Goal: Task Accomplishment & Management: Complete application form

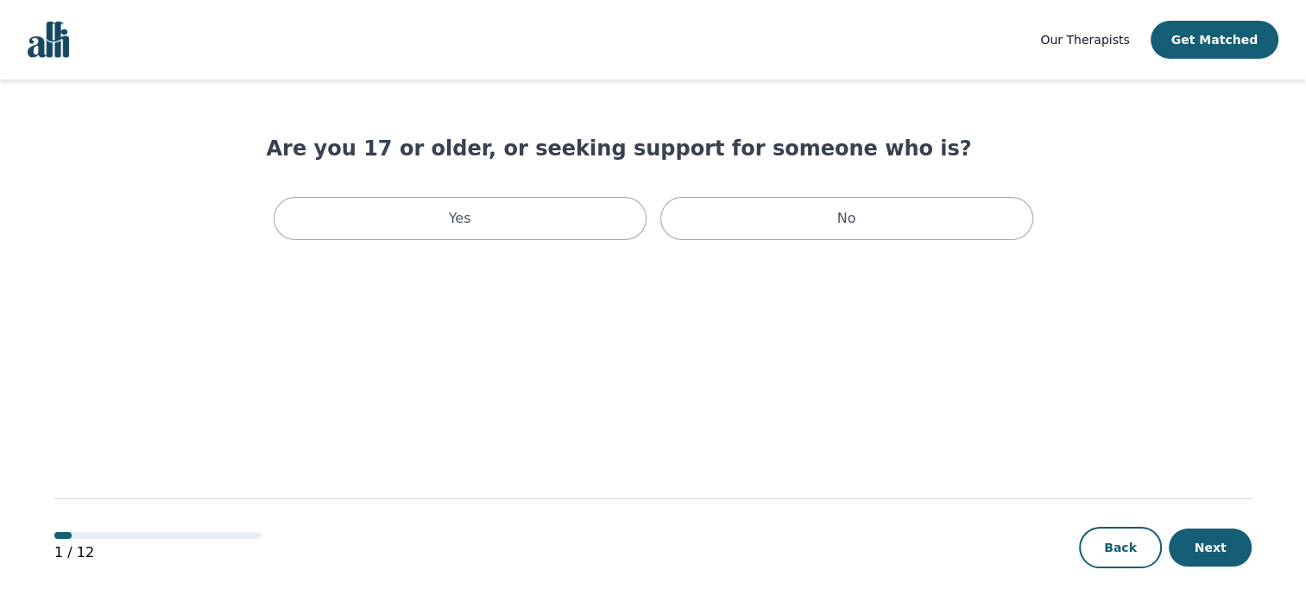
click at [1129, 39] on span "Our Therapists" at bounding box center [1084, 40] width 89 height 14
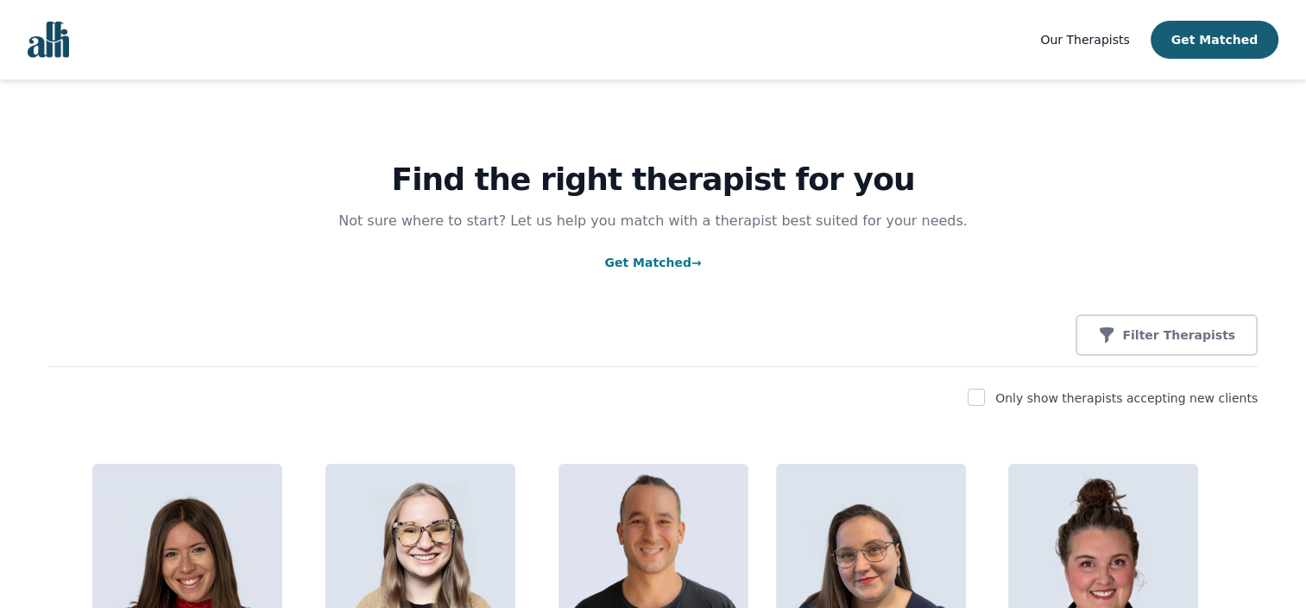
click at [1225, 39] on button "Get Matched" at bounding box center [1215, 40] width 128 height 38
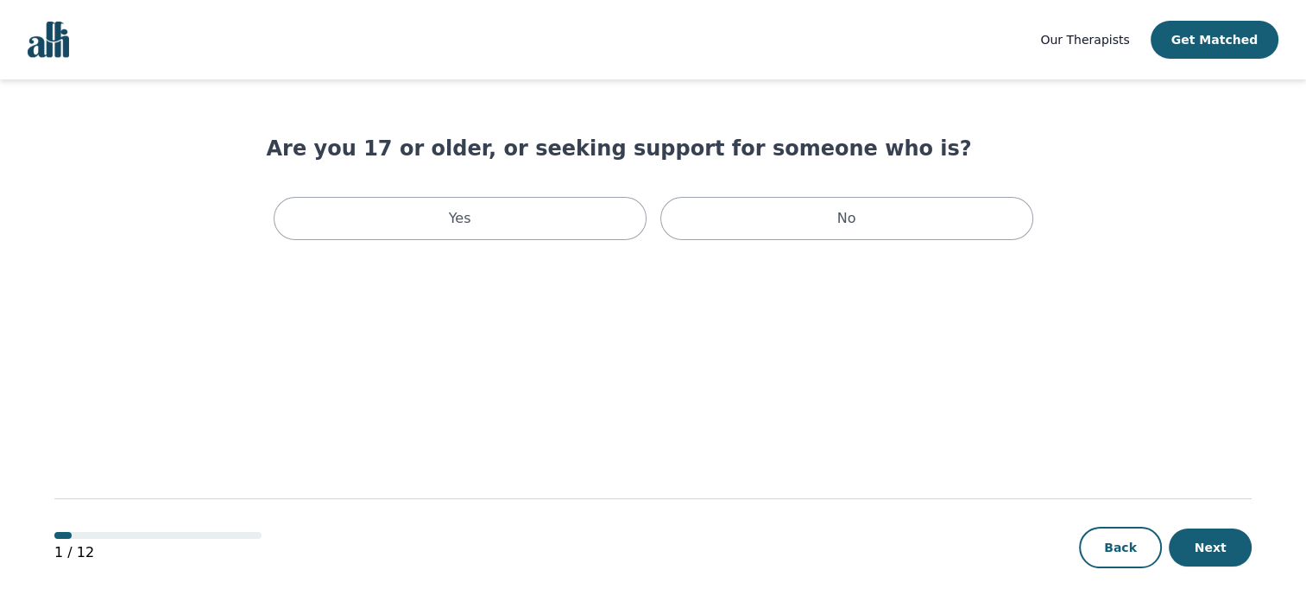
click at [1129, 45] on span "Our Therapists" at bounding box center [1084, 40] width 89 height 14
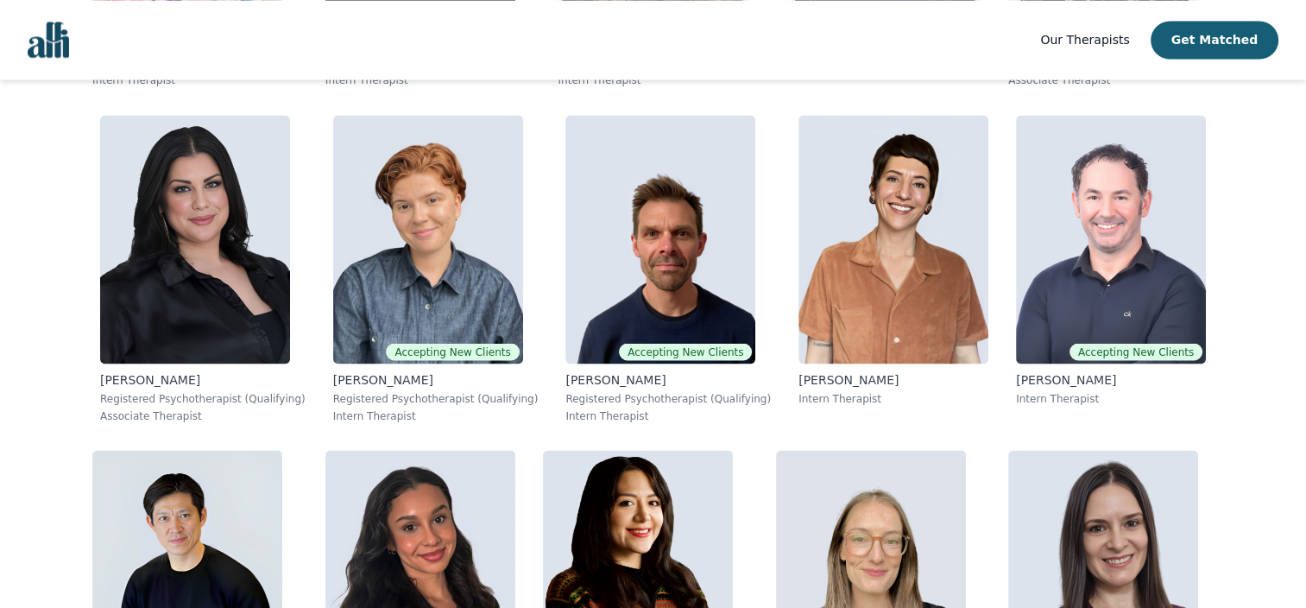
scroll to position [3020, 0]
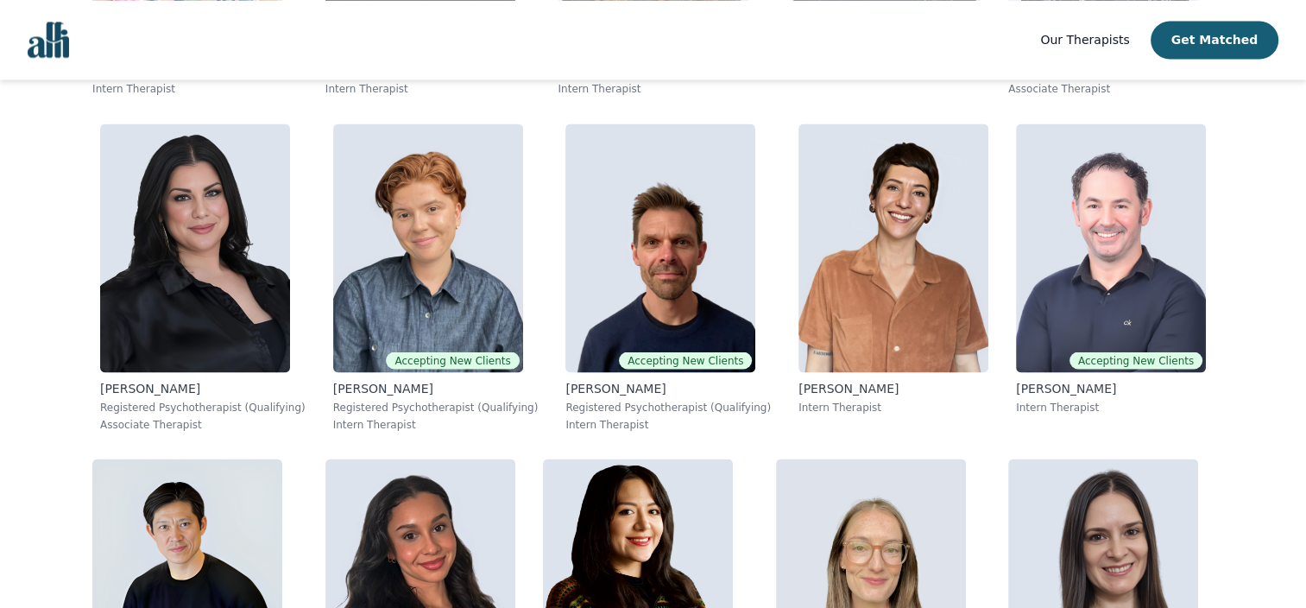
click at [44, 52] on img "Global" at bounding box center [48, 40] width 41 height 36
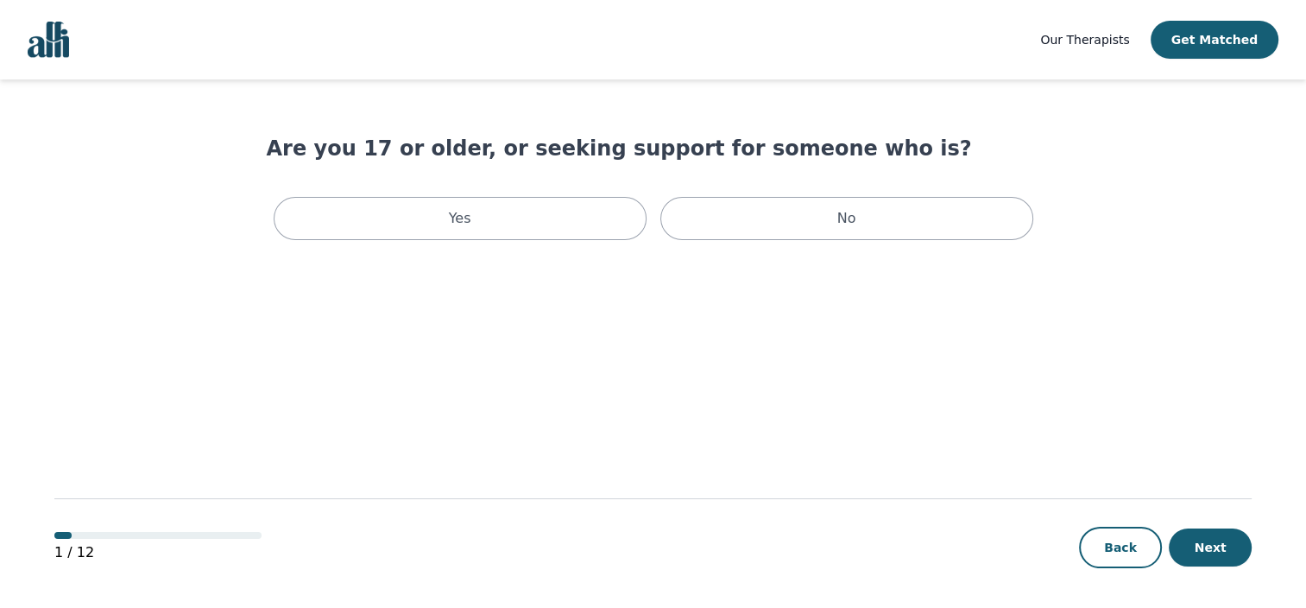
click at [595, 218] on div "Yes" at bounding box center [460, 218] width 373 height 43
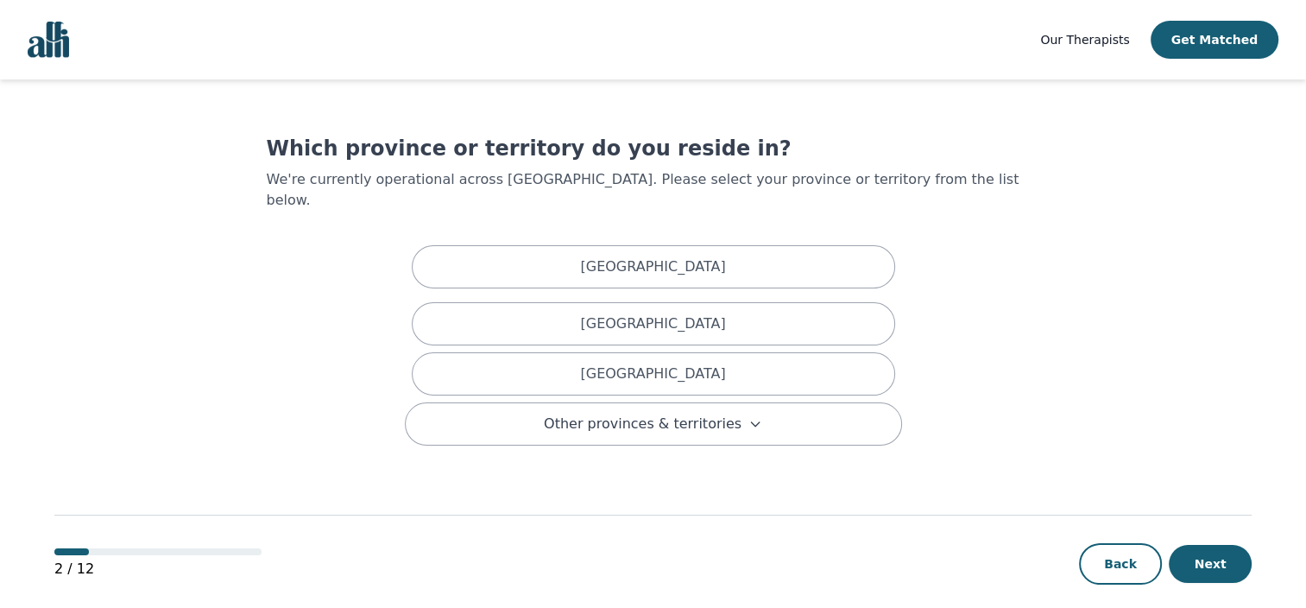
click at [732, 358] on div "Ontario" at bounding box center [654, 373] width 484 height 43
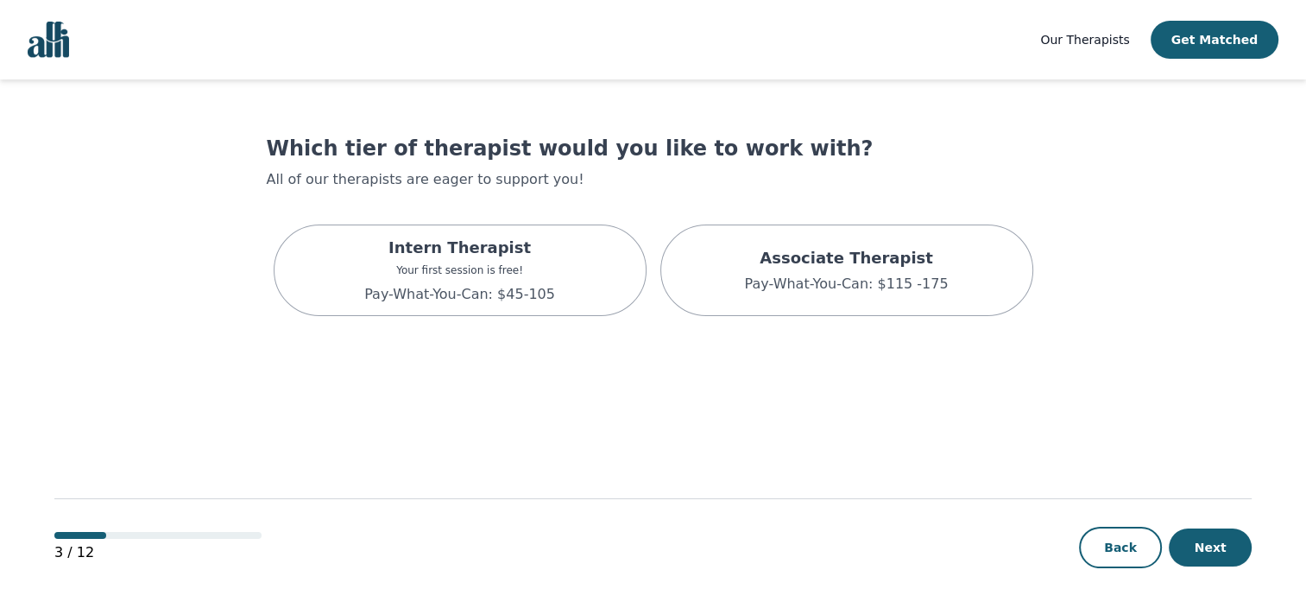
click at [598, 278] on div "Intern Therapist Your first session is free! Pay-What-You-Can: $45-105" at bounding box center [460, 270] width 373 height 92
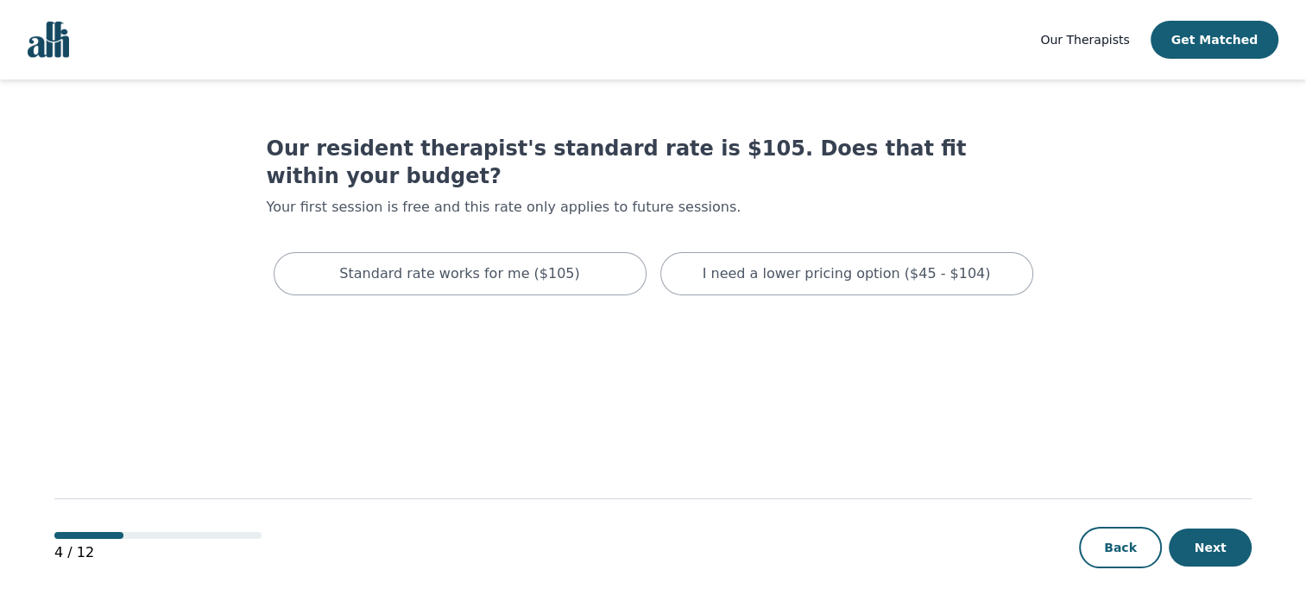
click at [688, 256] on div "I need a lower pricing option ($45 - $104)" at bounding box center [847, 273] width 373 height 43
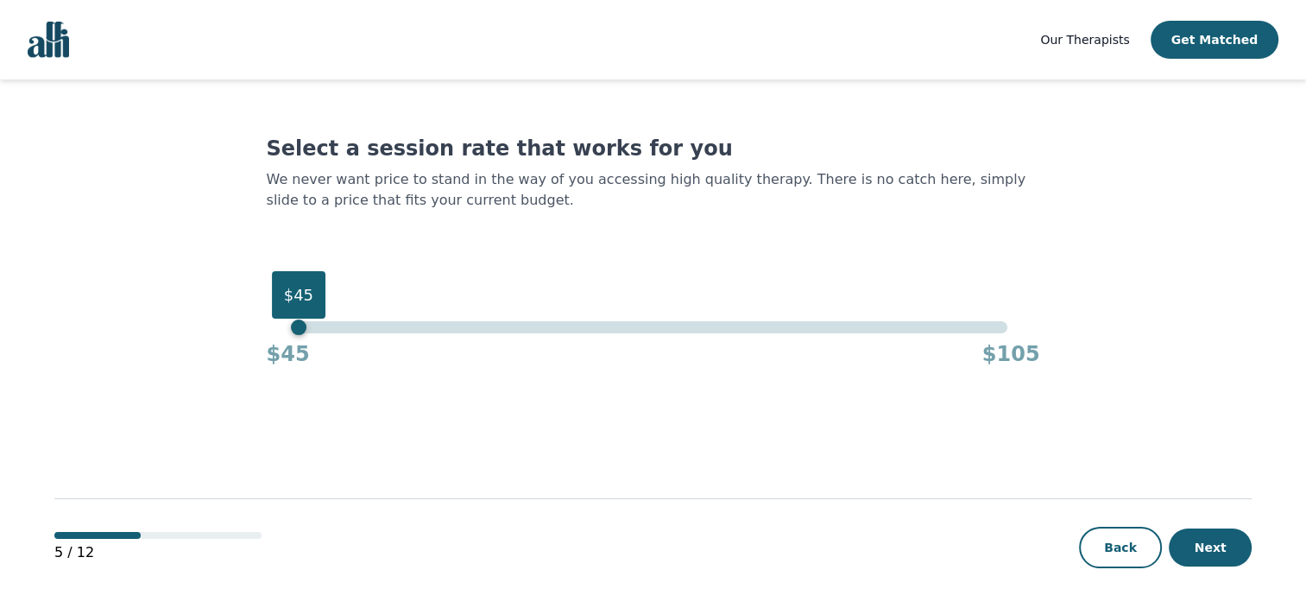
drag, startPoint x: 806, startPoint y: 325, endPoint x: 284, endPoint y: 310, distance: 521.7
click at [299, 321] on div "$45" at bounding box center [653, 327] width 709 height 12
click at [1215, 545] on button "Next" at bounding box center [1210, 547] width 83 height 38
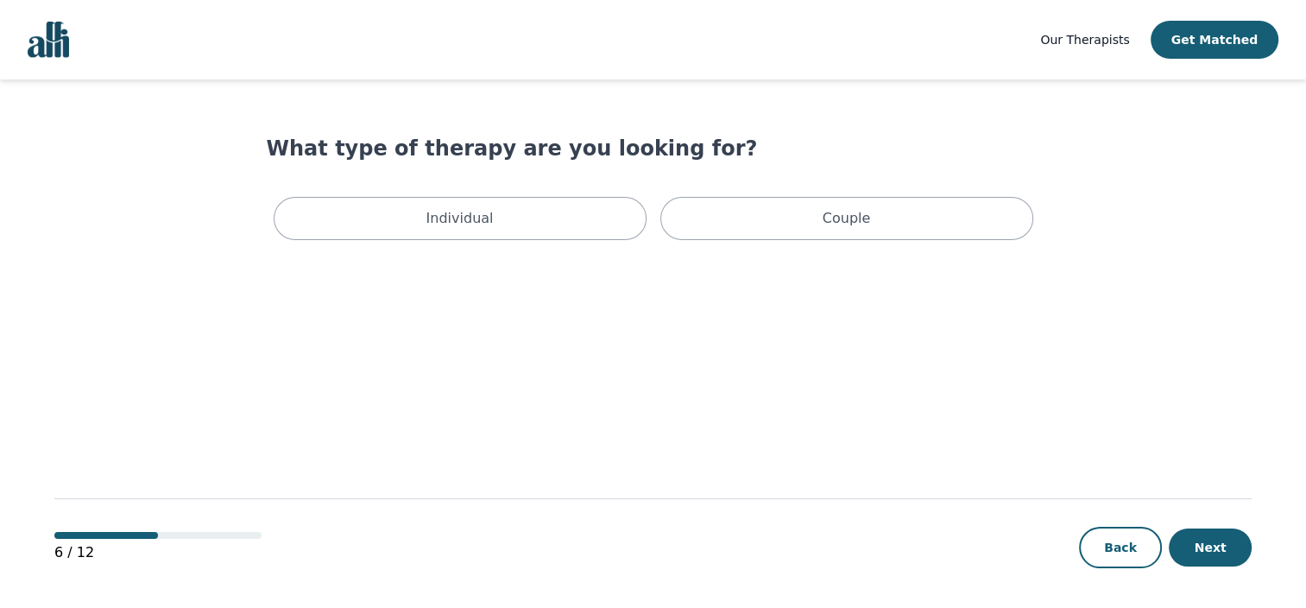
click at [611, 216] on div "Individual" at bounding box center [460, 218] width 373 height 43
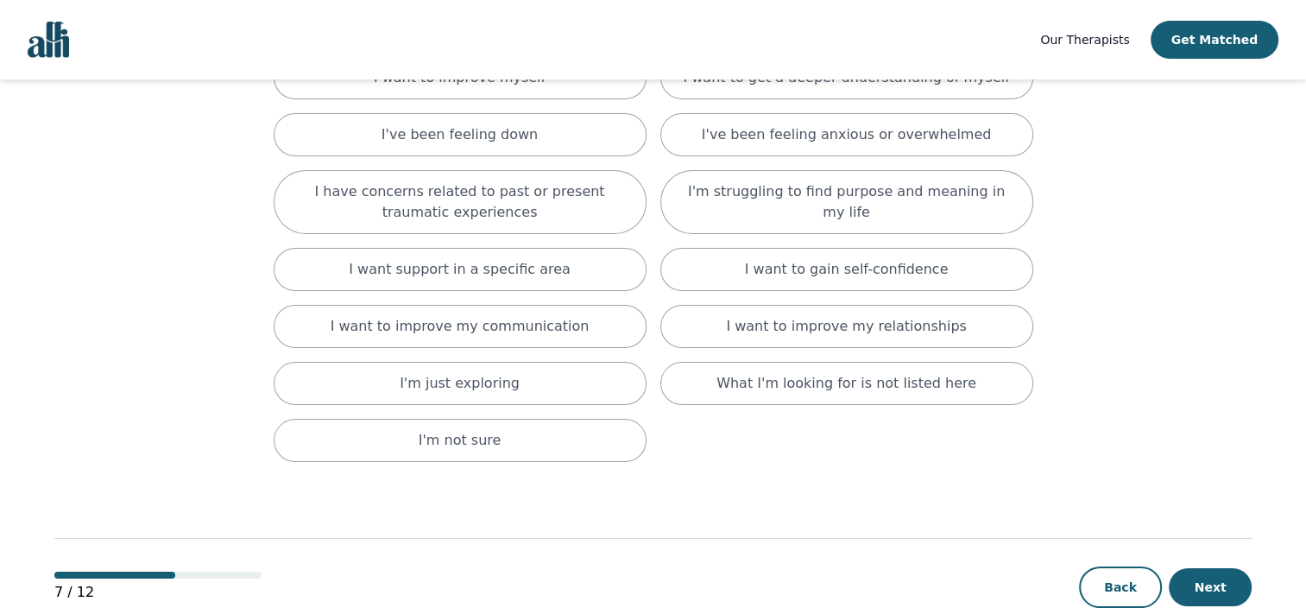
scroll to position [206, 0]
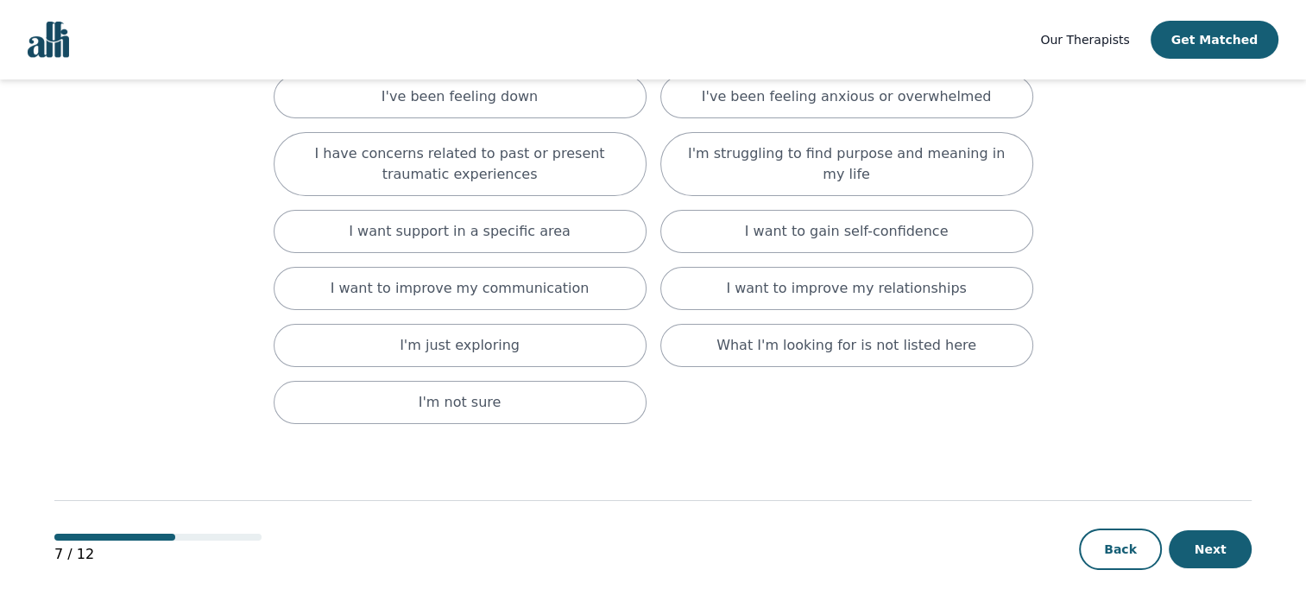
click at [575, 394] on div "I'm not sure" at bounding box center [460, 402] width 373 height 43
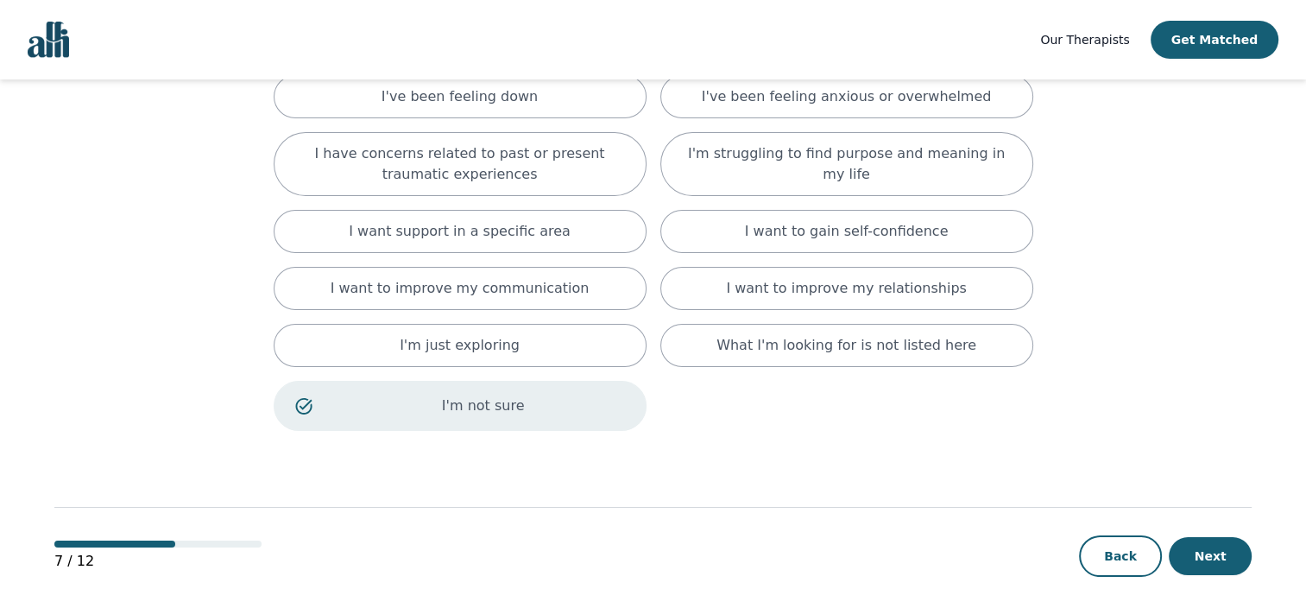
click at [1192, 556] on button "Next" at bounding box center [1210, 556] width 83 height 38
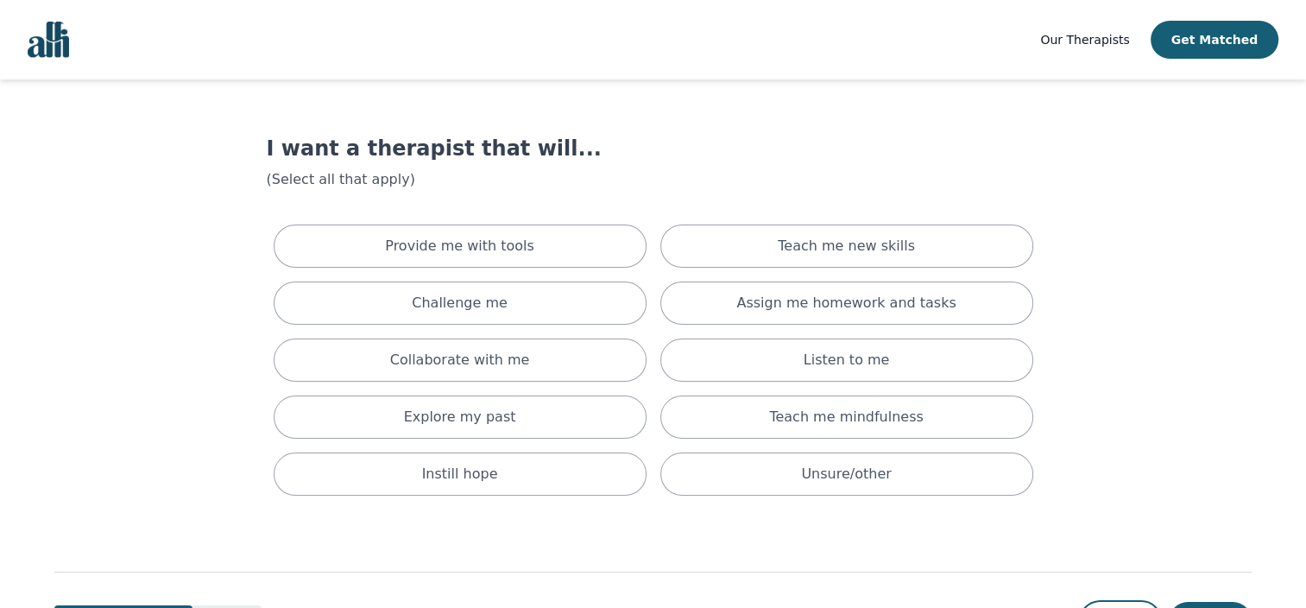
click at [622, 262] on div "Provide me with tools" at bounding box center [460, 245] width 373 height 43
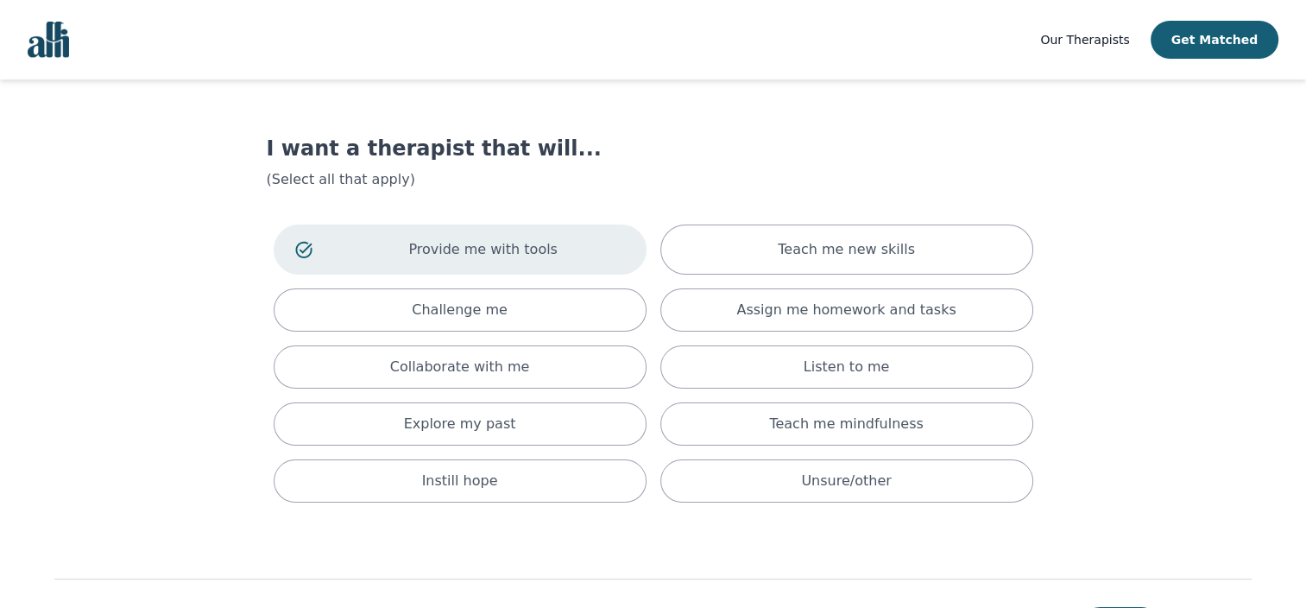
scroll to position [79, 0]
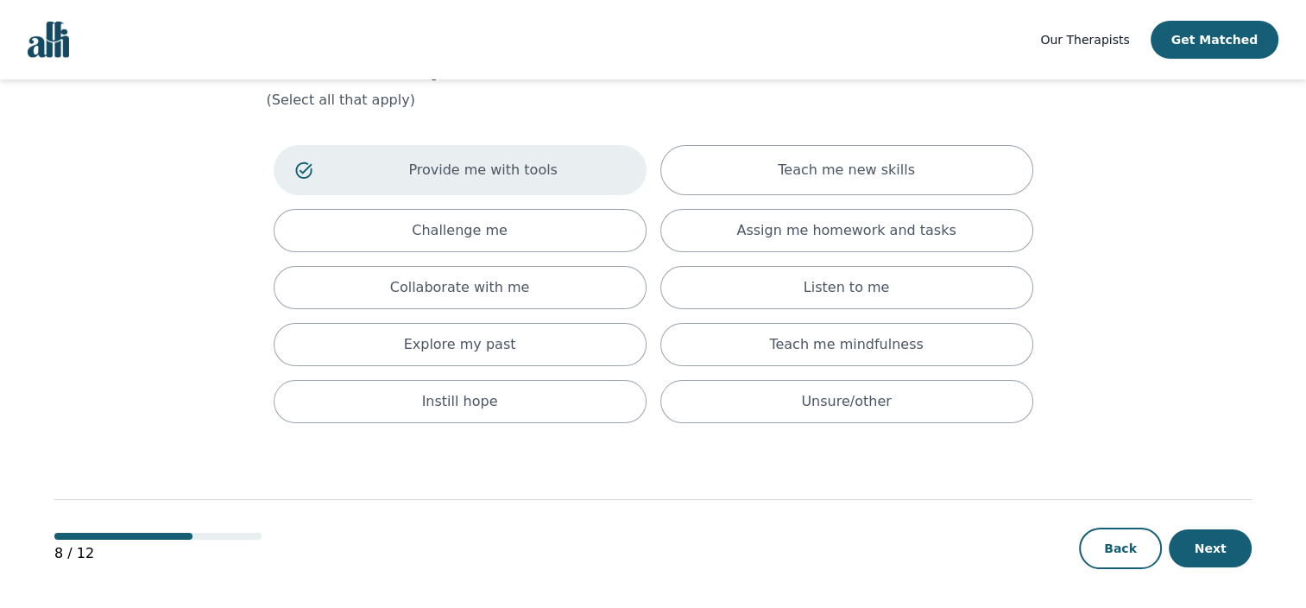
click at [1223, 541] on button "Next" at bounding box center [1210, 548] width 83 height 38
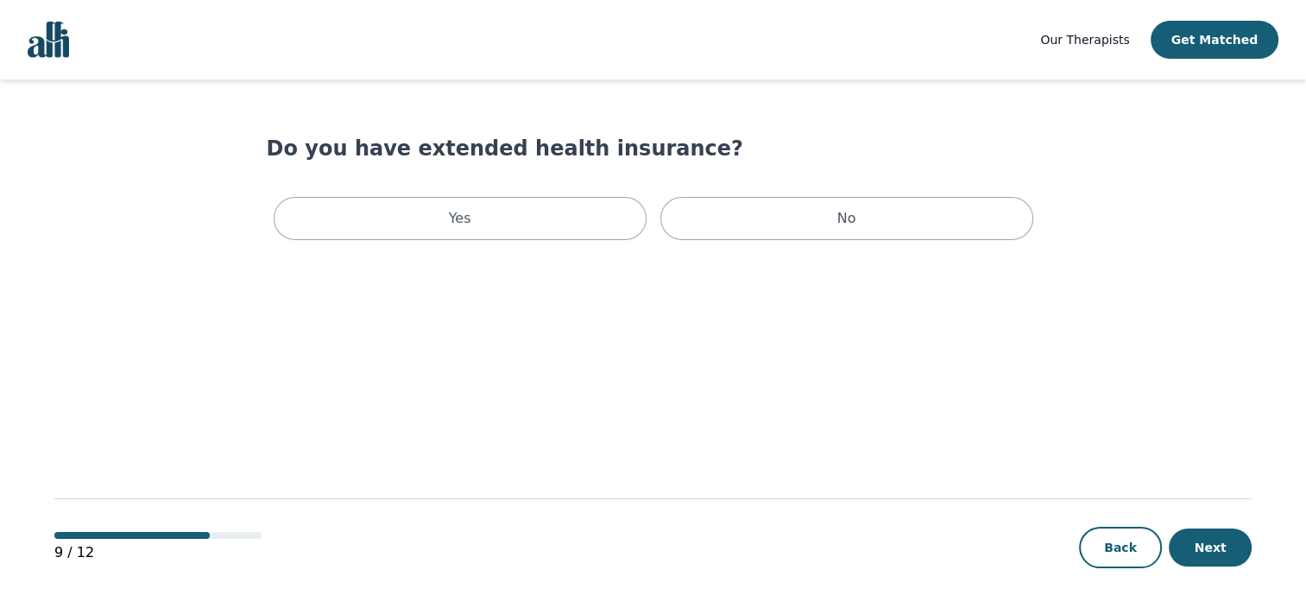
click at [785, 224] on div "No" at bounding box center [847, 218] width 373 height 43
